Goal: Navigation & Orientation: Go to known website

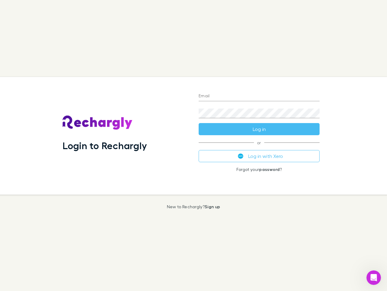
click at [194, 145] on div "Login to Rechargly" at bounding box center [126, 135] width 136 height 117
click at [259, 96] on input "Email" at bounding box center [259, 96] width 121 height 10
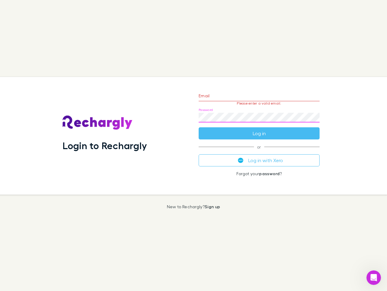
click at [259, 129] on form "Email Please enter a valid email. Password Log in" at bounding box center [259, 113] width 121 height 53
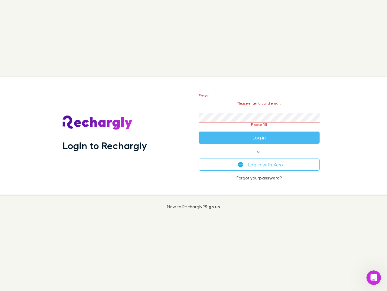
click at [259, 156] on div "Email Please enter a valid email. Password Please fill Log in or Log in with Xe…" at bounding box center [259, 135] width 131 height 117
